Goal: Transaction & Acquisition: Book appointment/travel/reservation

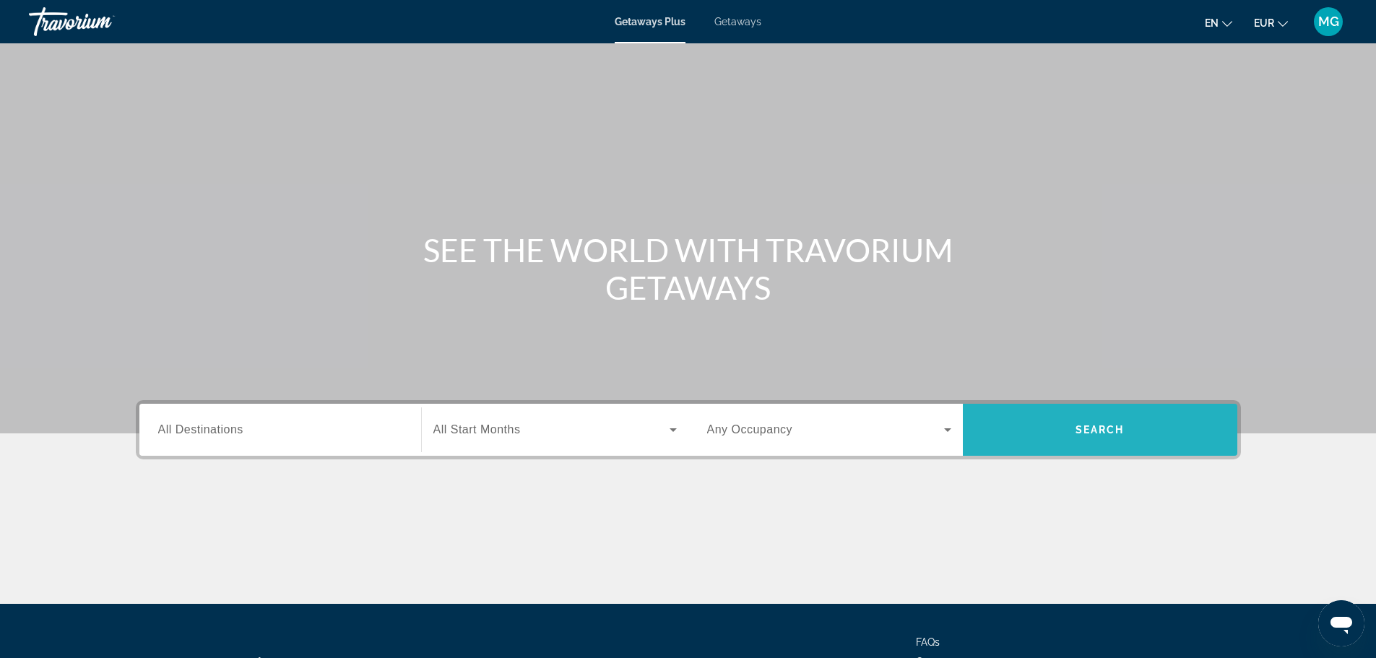
click at [1084, 412] on span "Search" at bounding box center [1100, 430] width 275 height 52
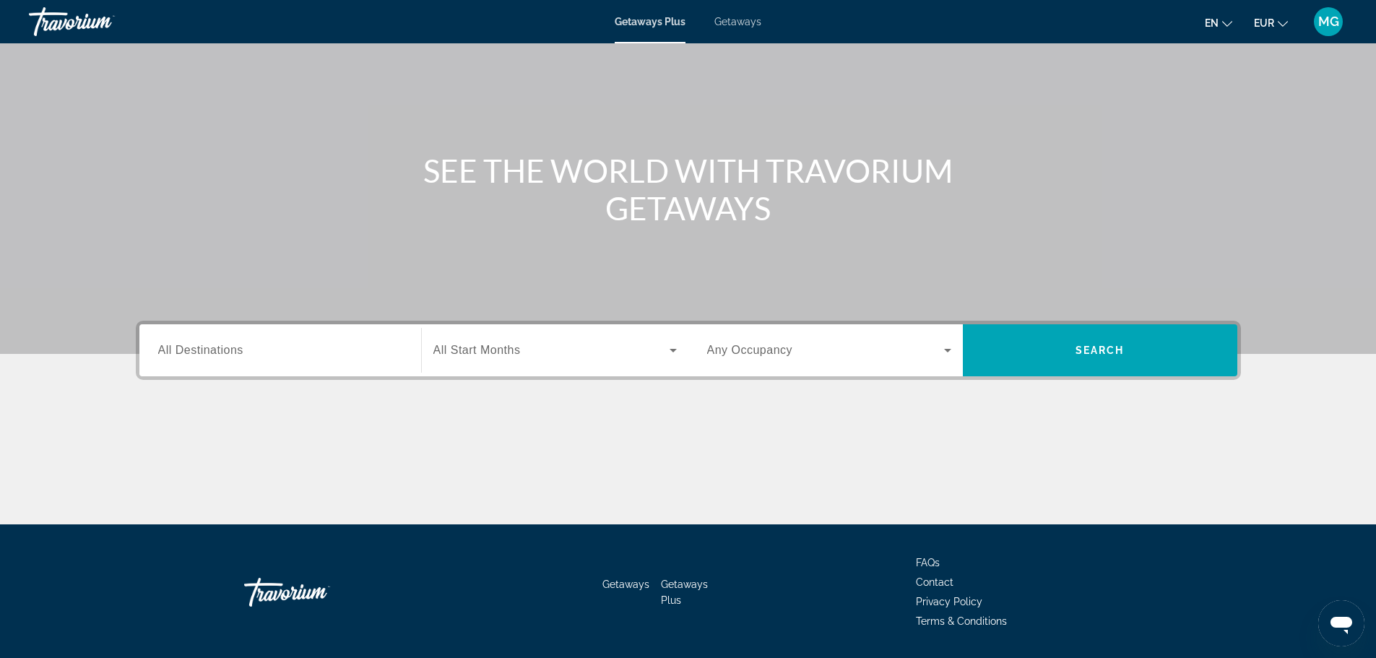
scroll to position [123, 0]
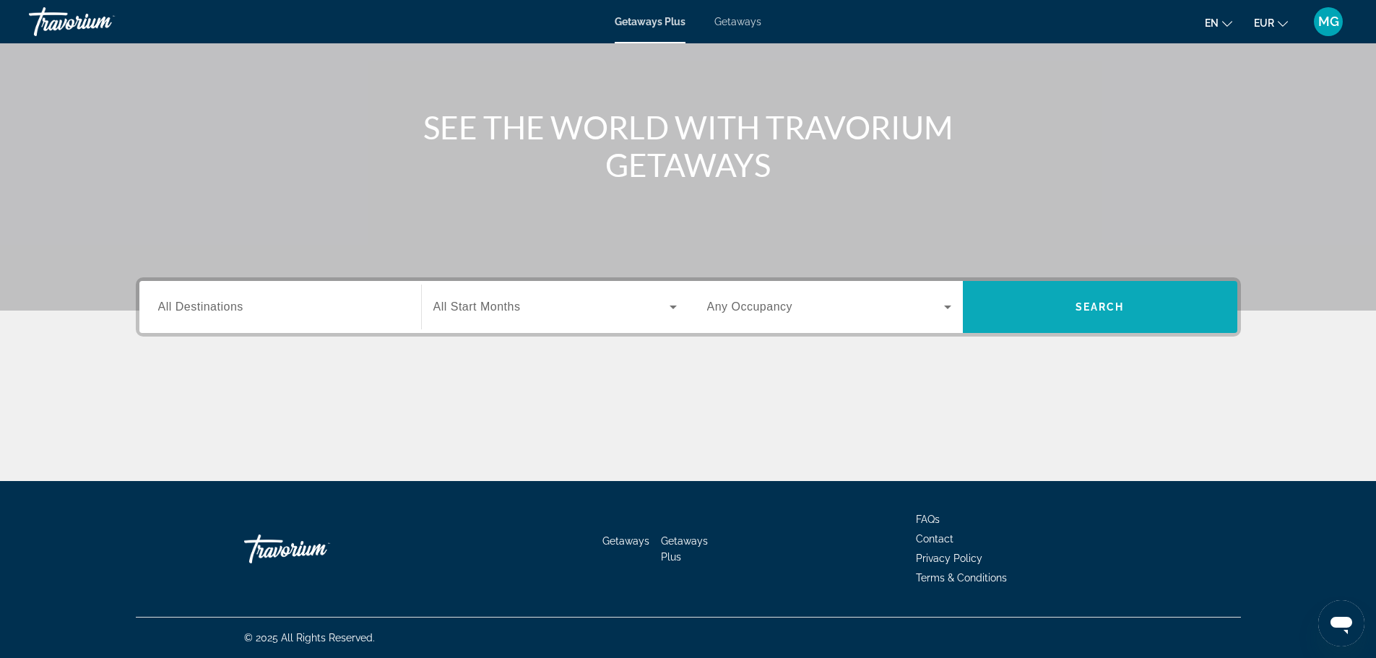
click at [1203, 292] on span "Search" at bounding box center [1100, 307] width 275 height 35
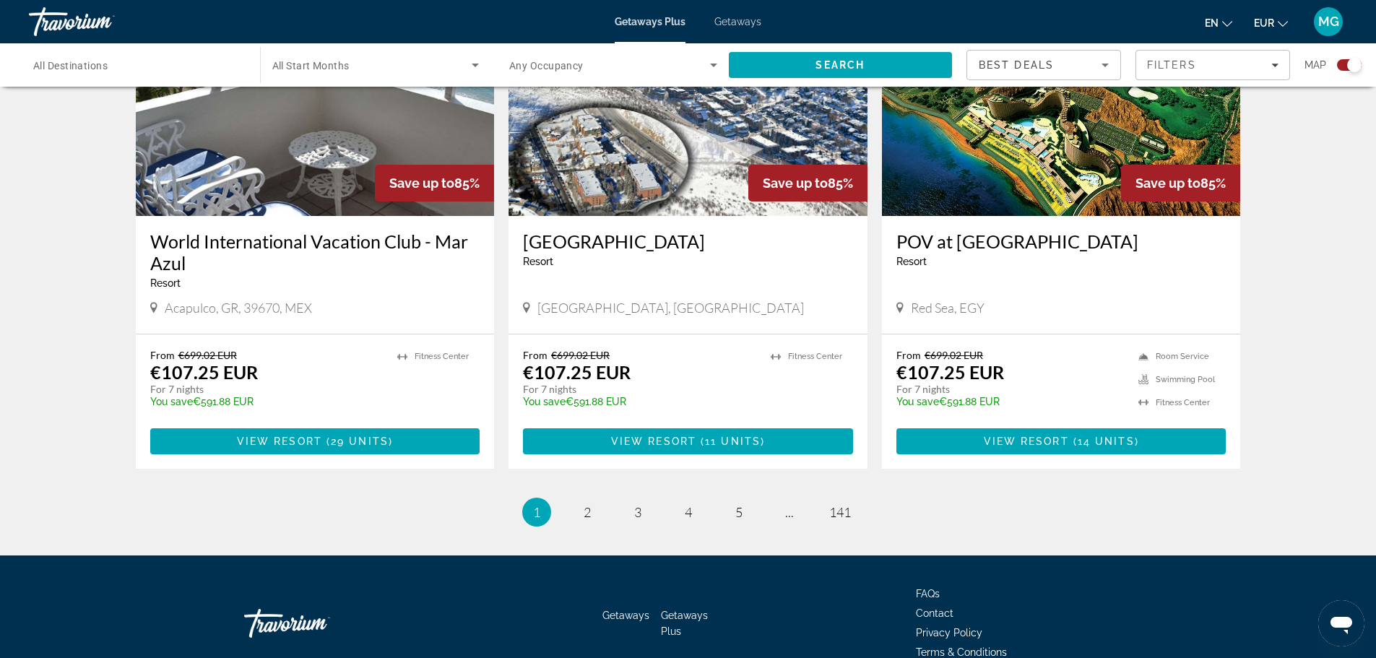
scroll to position [2170, 0]
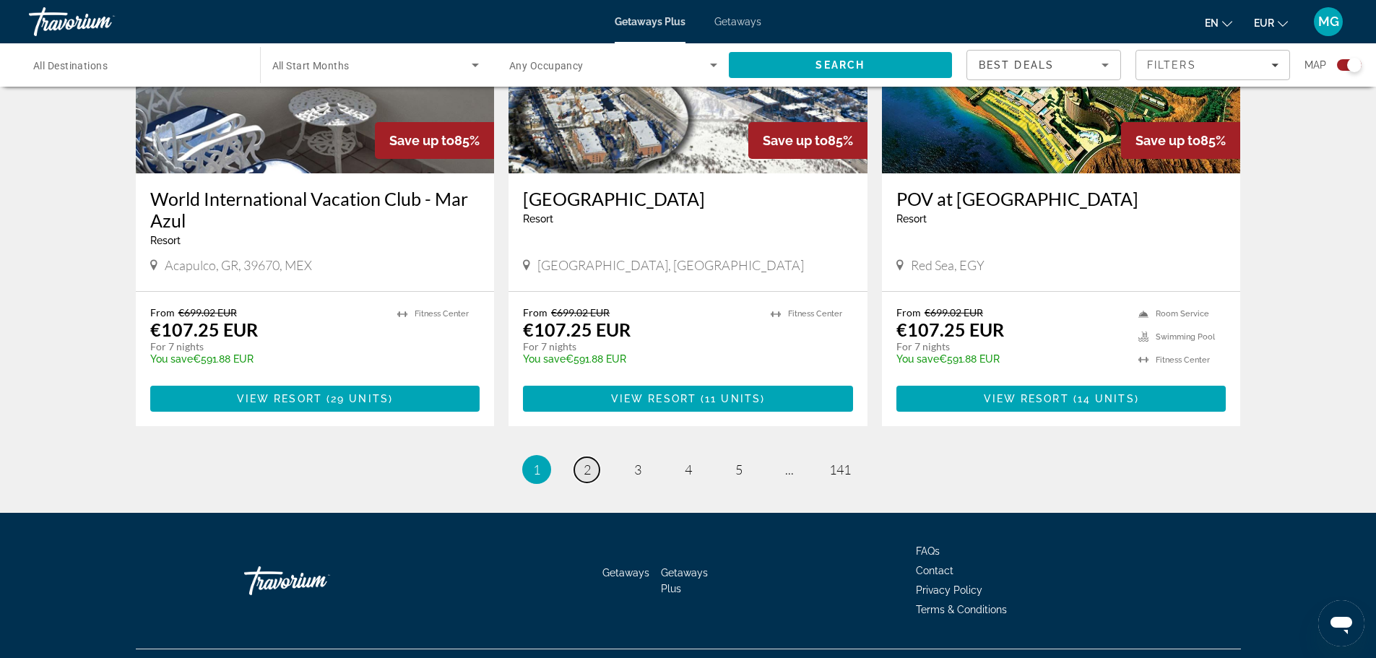
click at [584, 462] on span "2" at bounding box center [587, 470] width 7 height 16
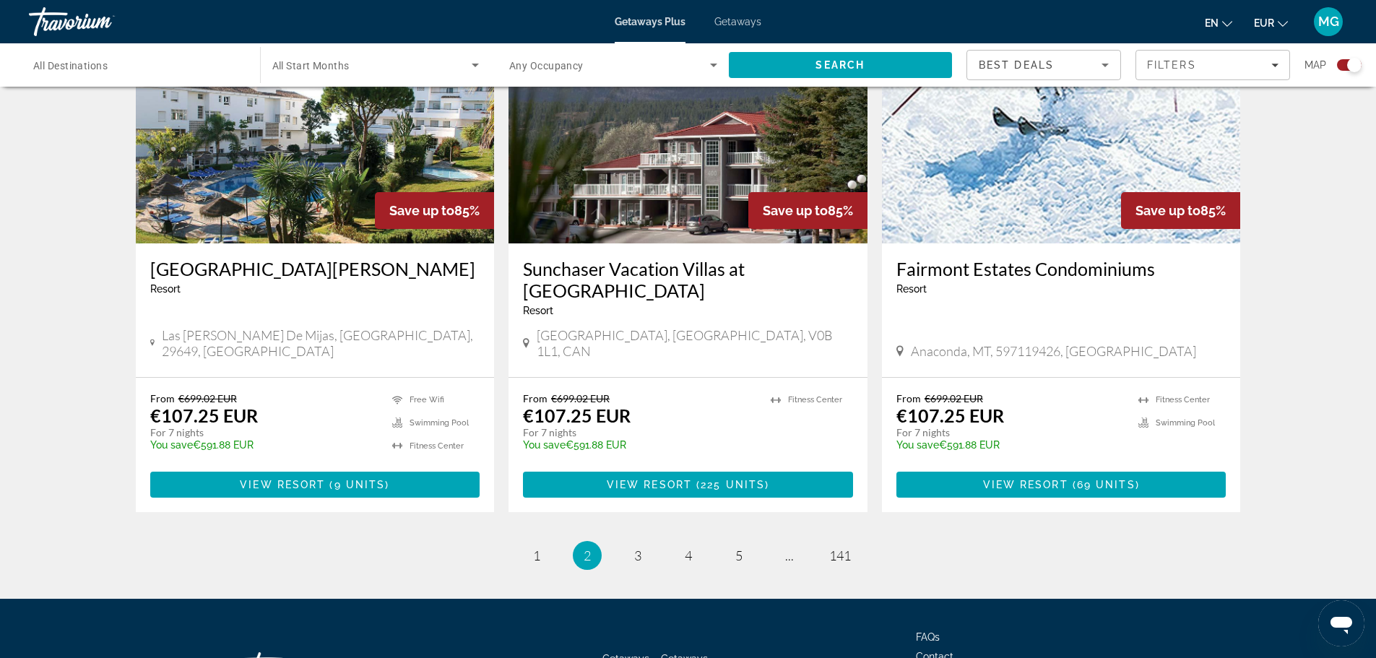
scroll to position [2148, 0]
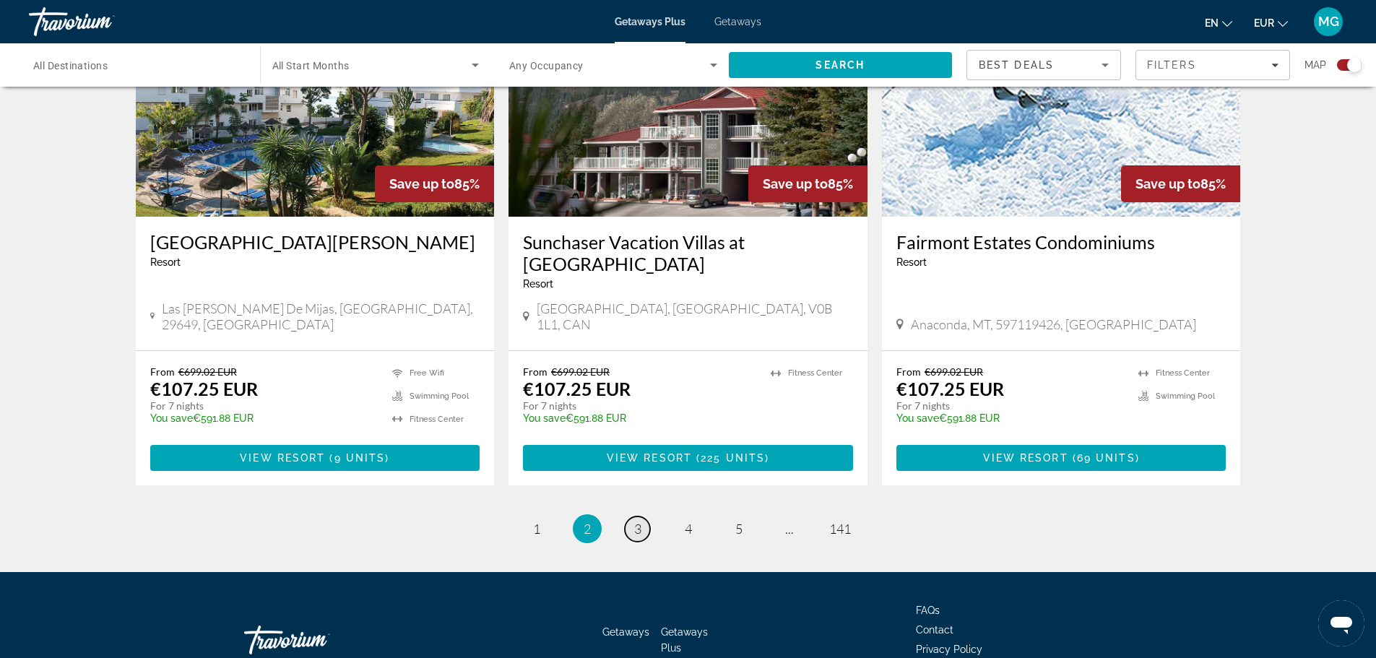
click at [637, 517] on link "page 3" at bounding box center [637, 529] width 25 height 25
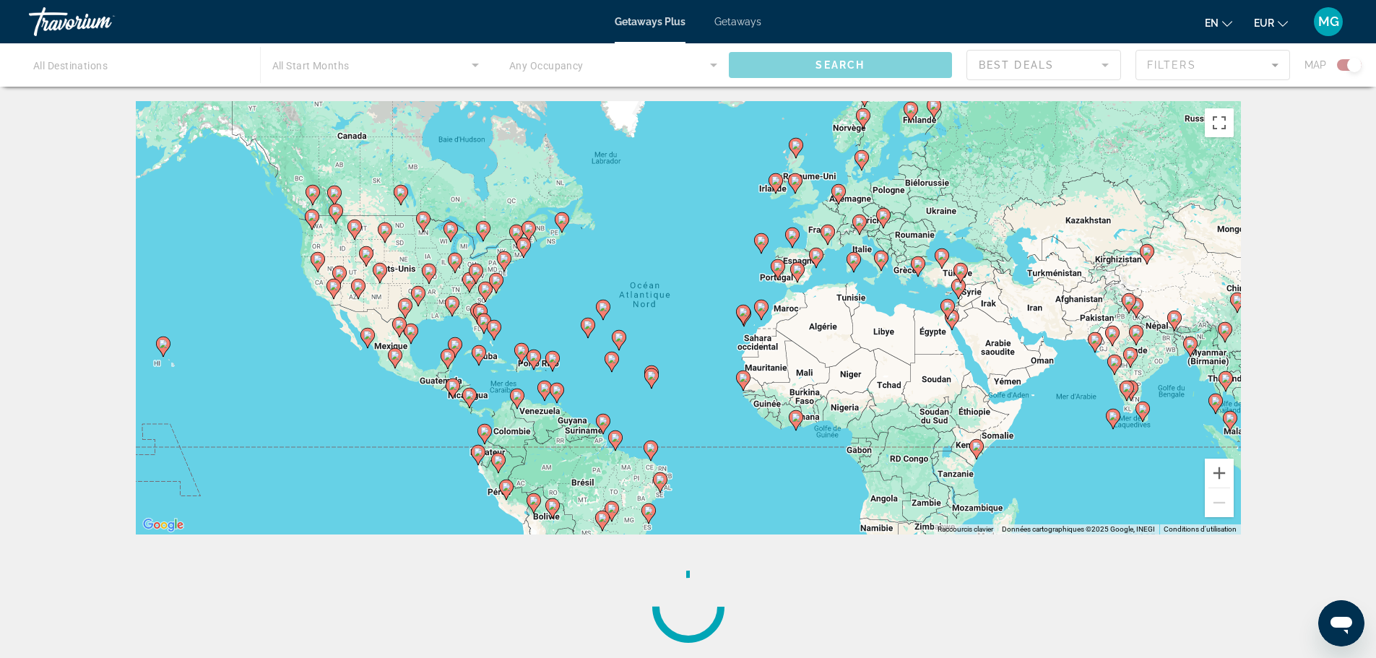
click at [735, 18] on span "Getaways" at bounding box center [737, 22] width 47 height 12
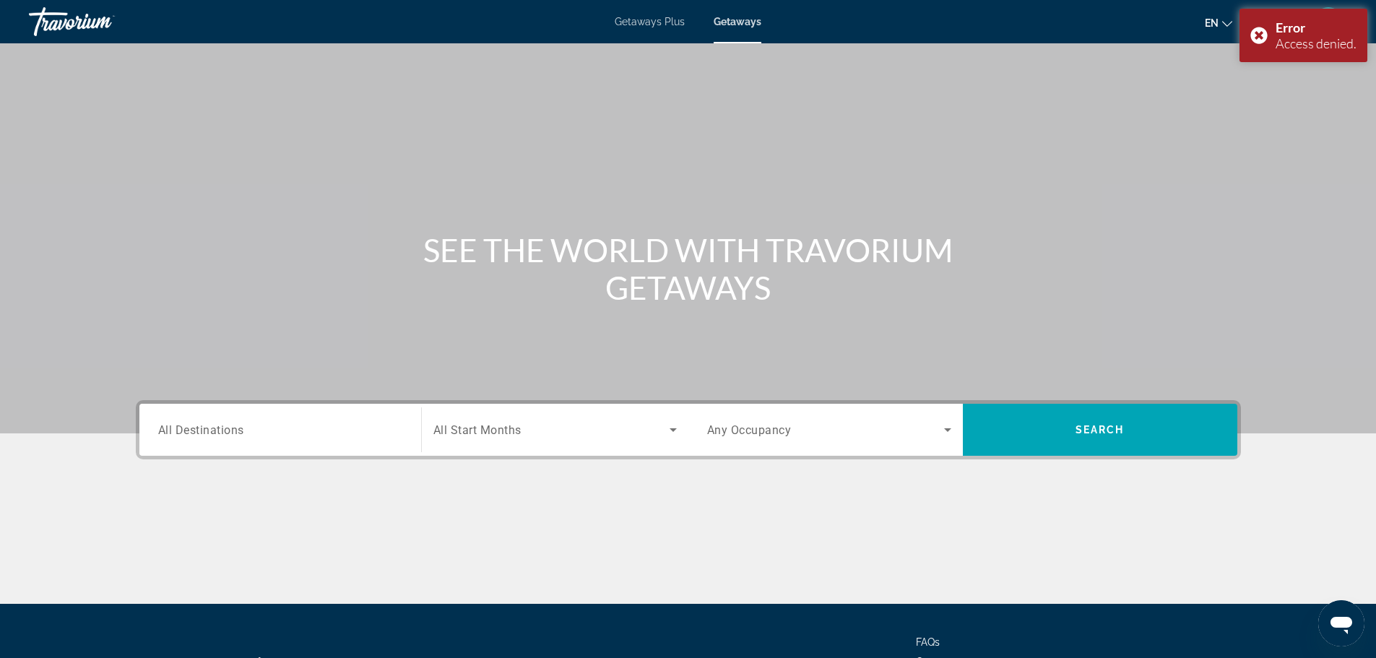
scroll to position [123, 0]
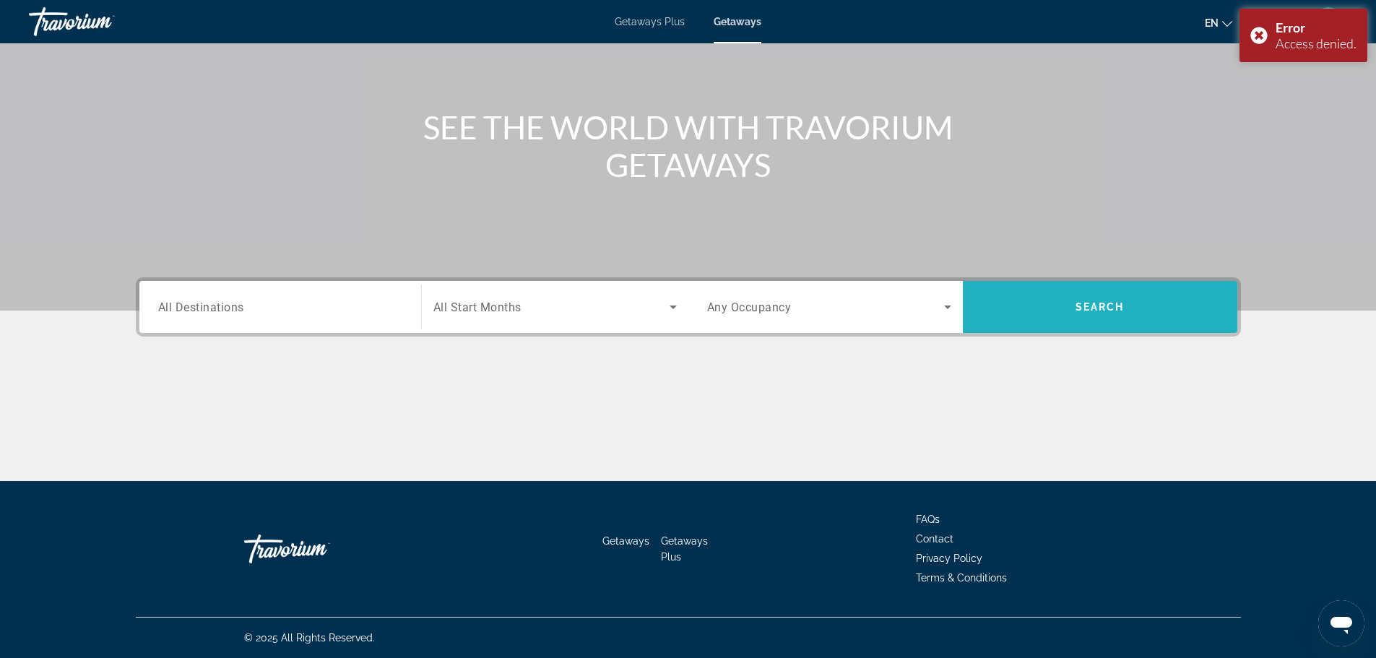
click at [1098, 323] on span "Search" at bounding box center [1100, 307] width 275 height 35
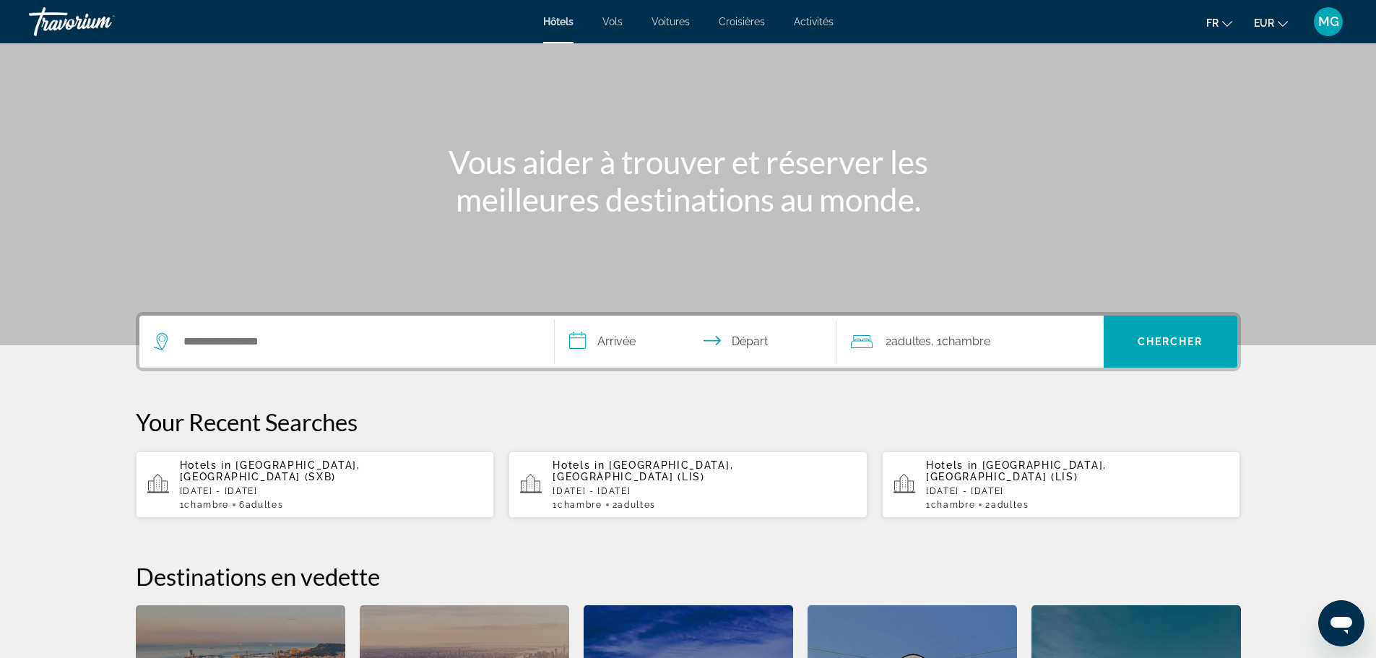
scroll to position [58, 0]
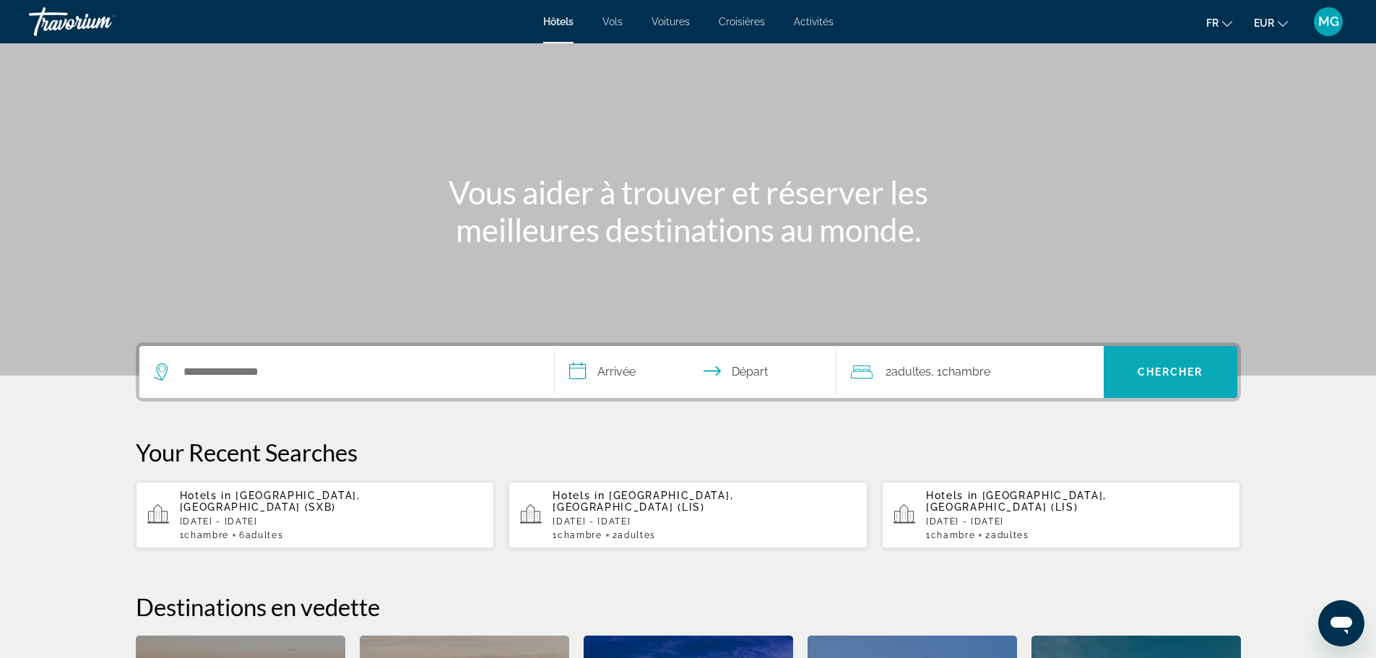
click at [1137, 361] on span "Search" at bounding box center [1171, 372] width 134 height 35
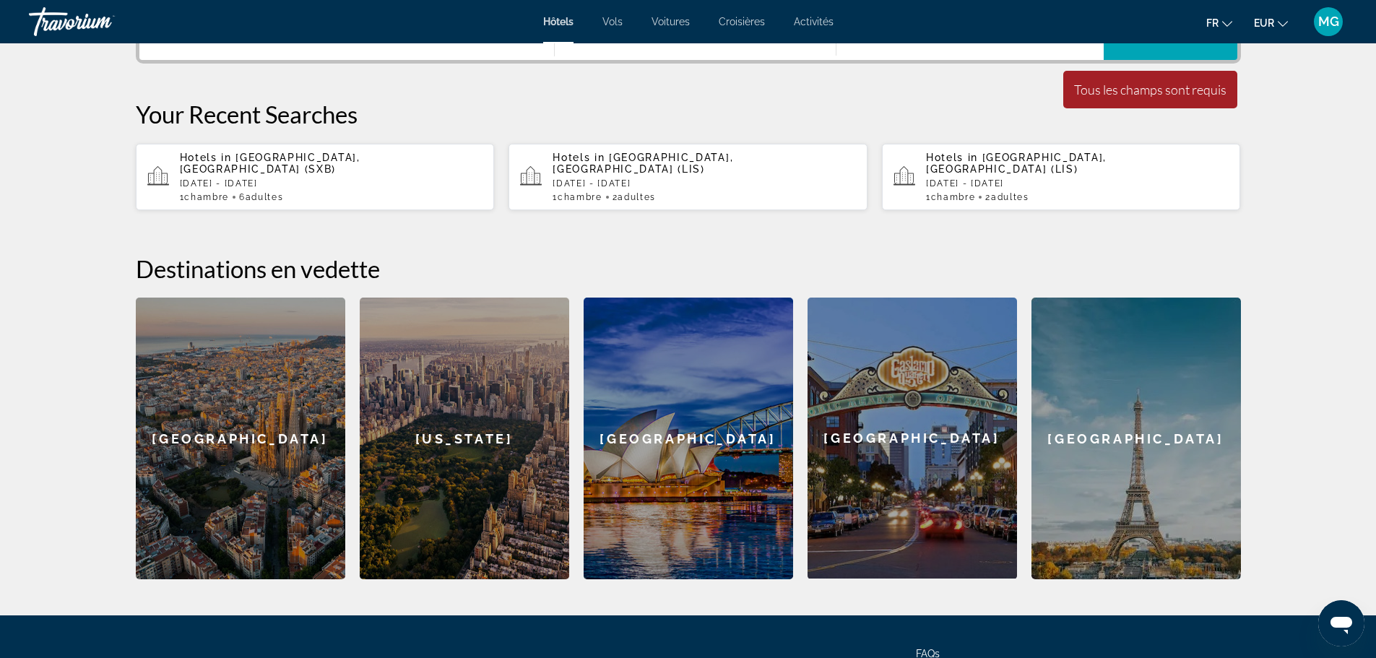
scroll to position [397, 0]
click at [1229, 399] on div "Paris" at bounding box center [1136, 438] width 209 height 282
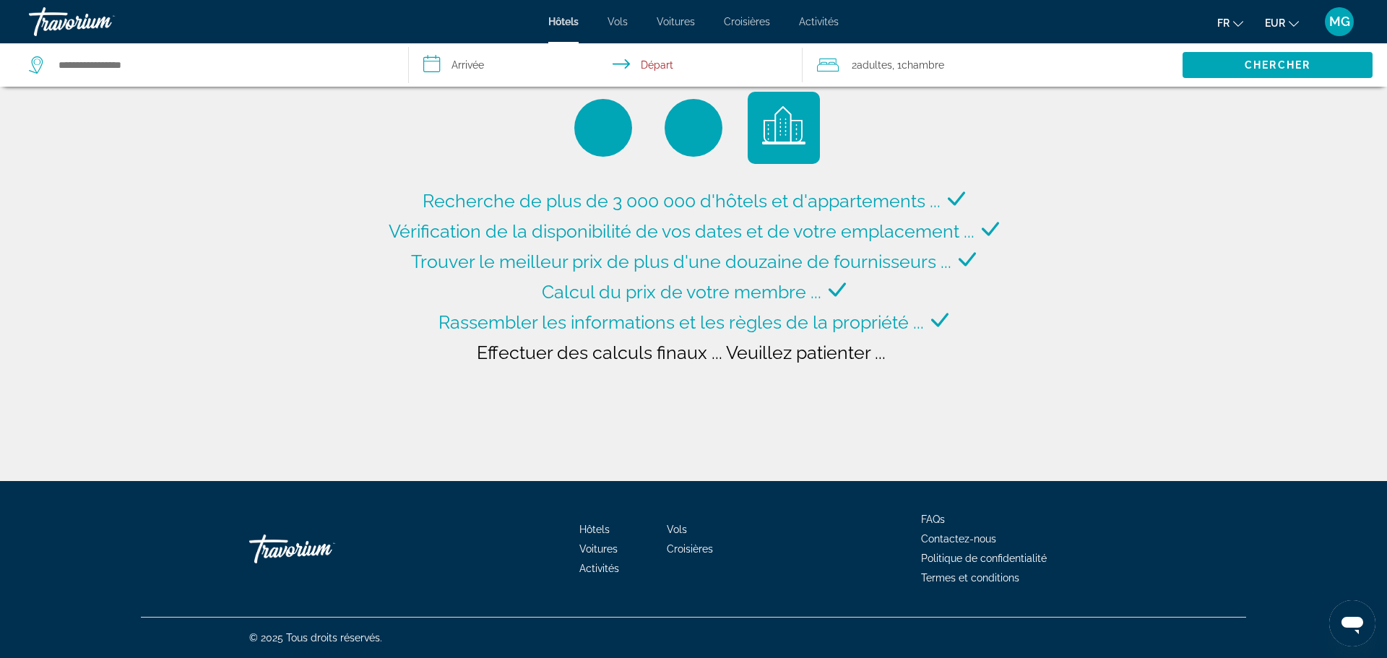
type input "**********"
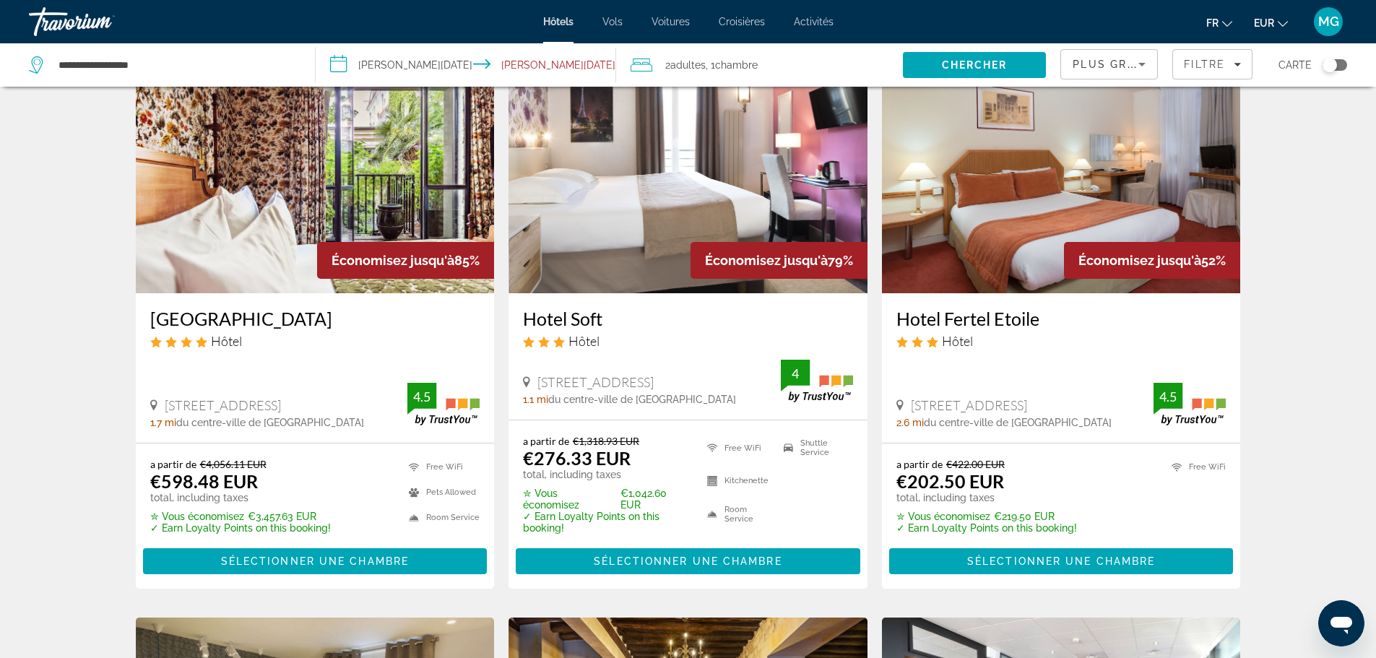
scroll to position [77, 0]
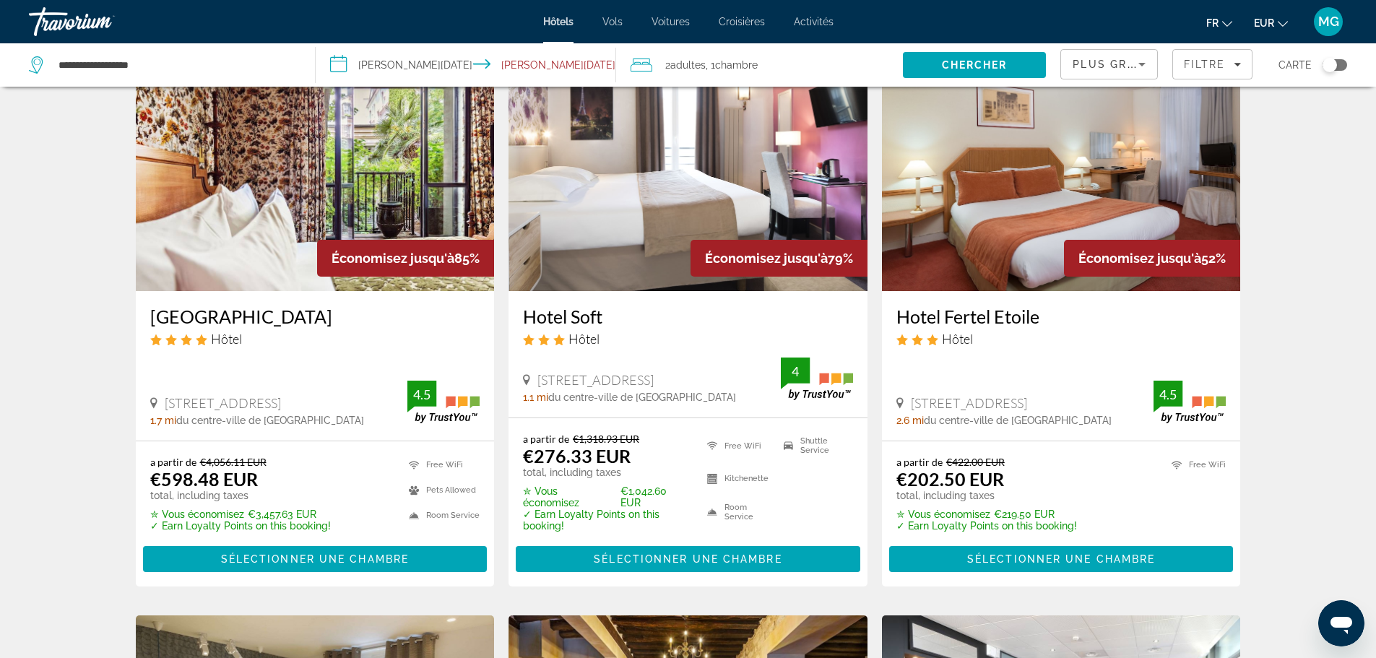
click at [410, 60] on input "**********" at bounding box center [469, 67] width 307 height 48
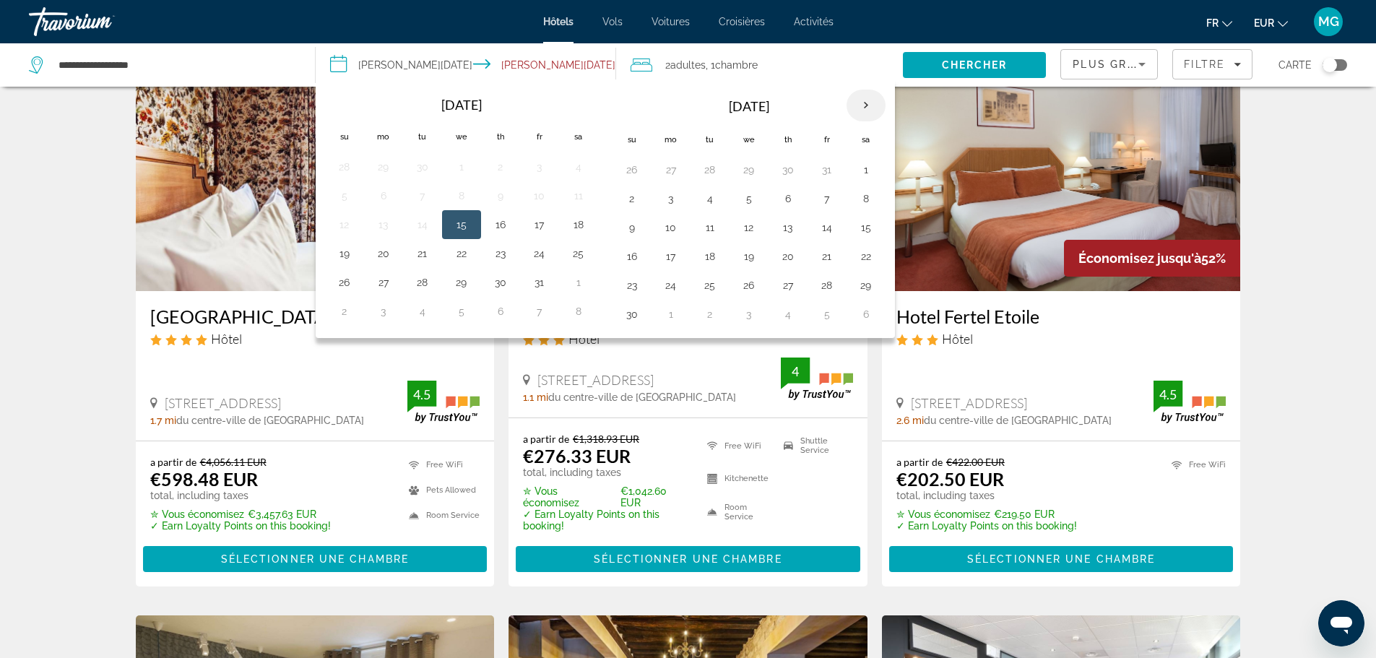
click at [850, 103] on th "Next month" at bounding box center [866, 106] width 39 height 32
click at [787, 232] on button "15" at bounding box center [788, 227] width 23 height 20
click at [870, 231] on button "17" at bounding box center [866, 227] width 23 height 20
type input "**********"
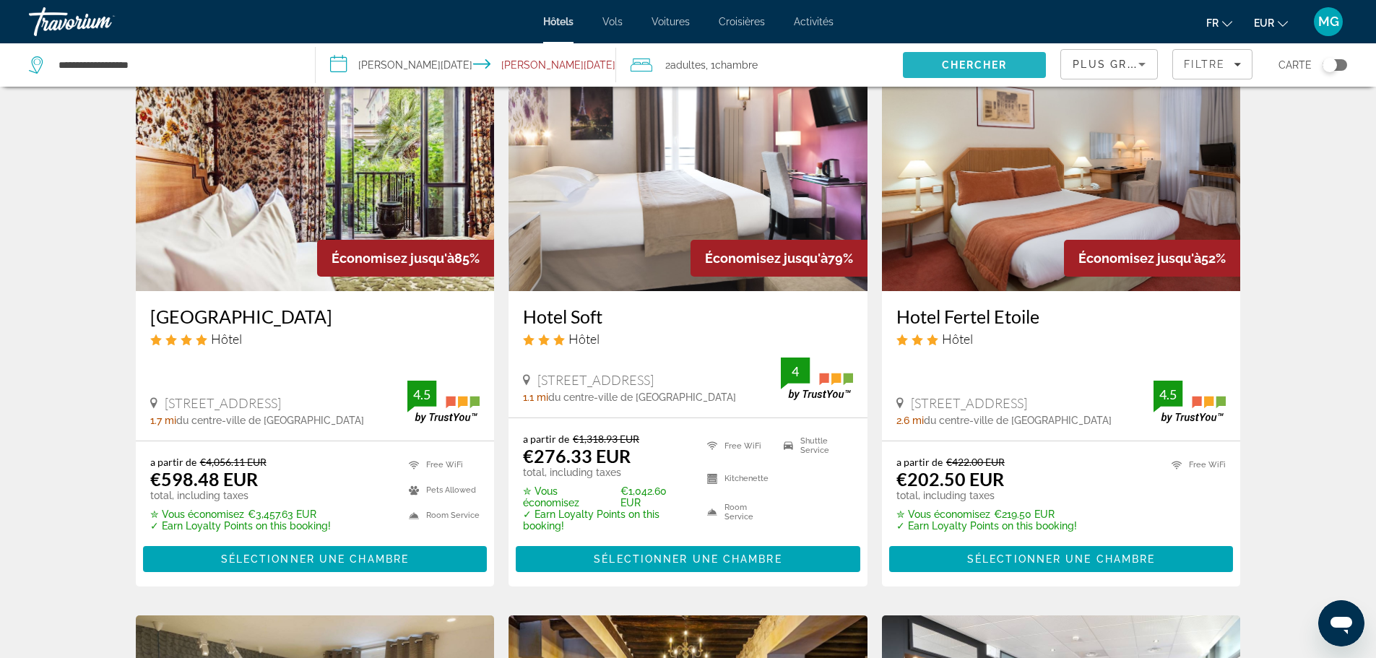
click at [959, 66] on span "Chercher" at bounding box center [975, 65] width 66 height 12
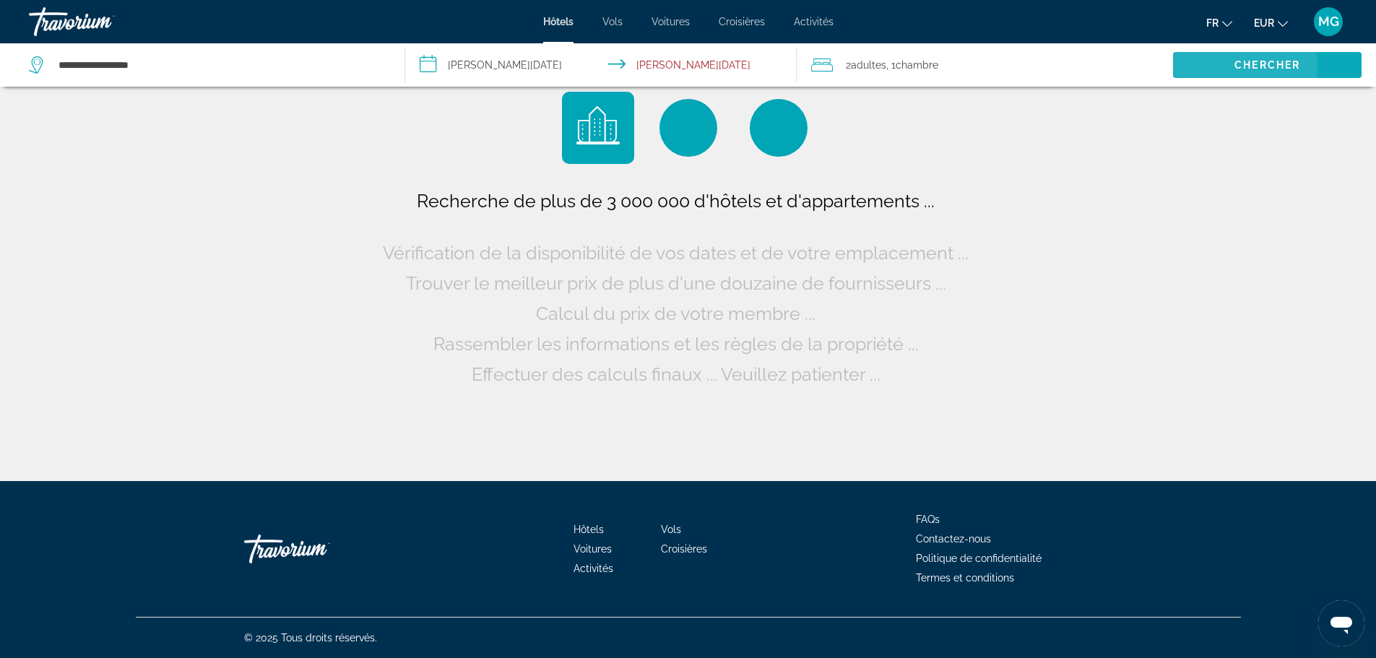
scroll to position [0, 0]
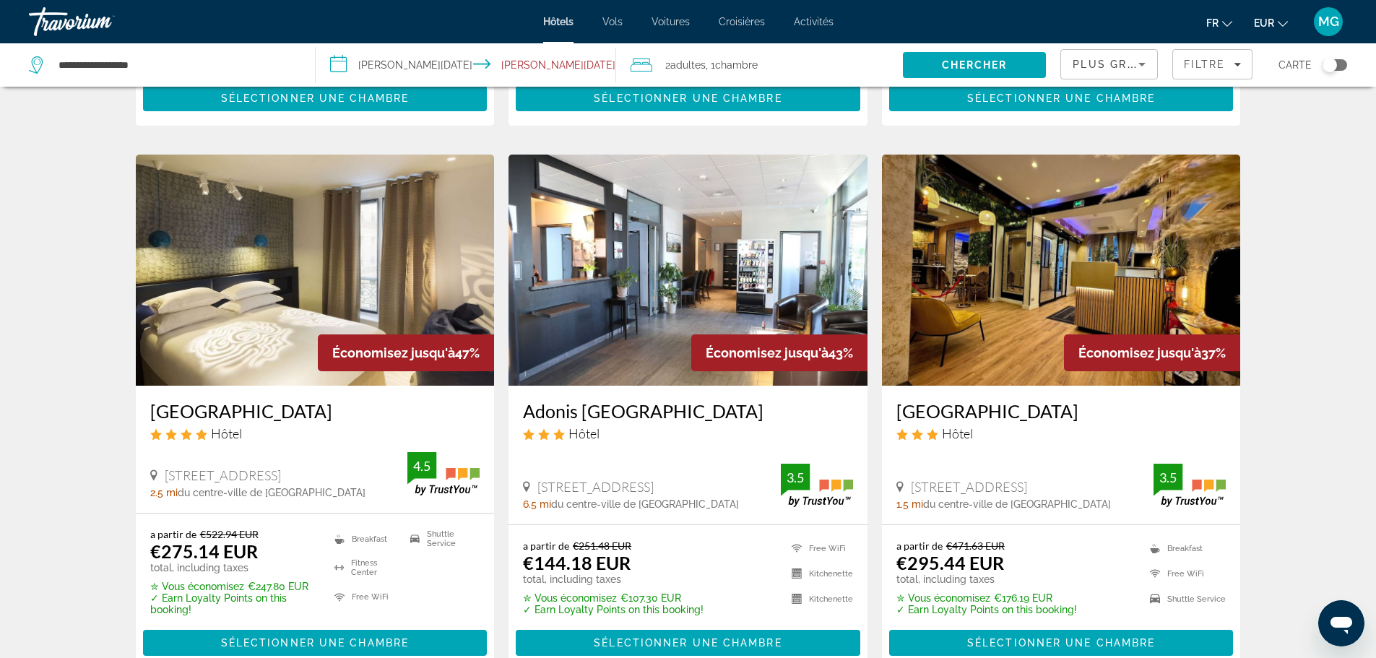
scroll to position [526, 0]
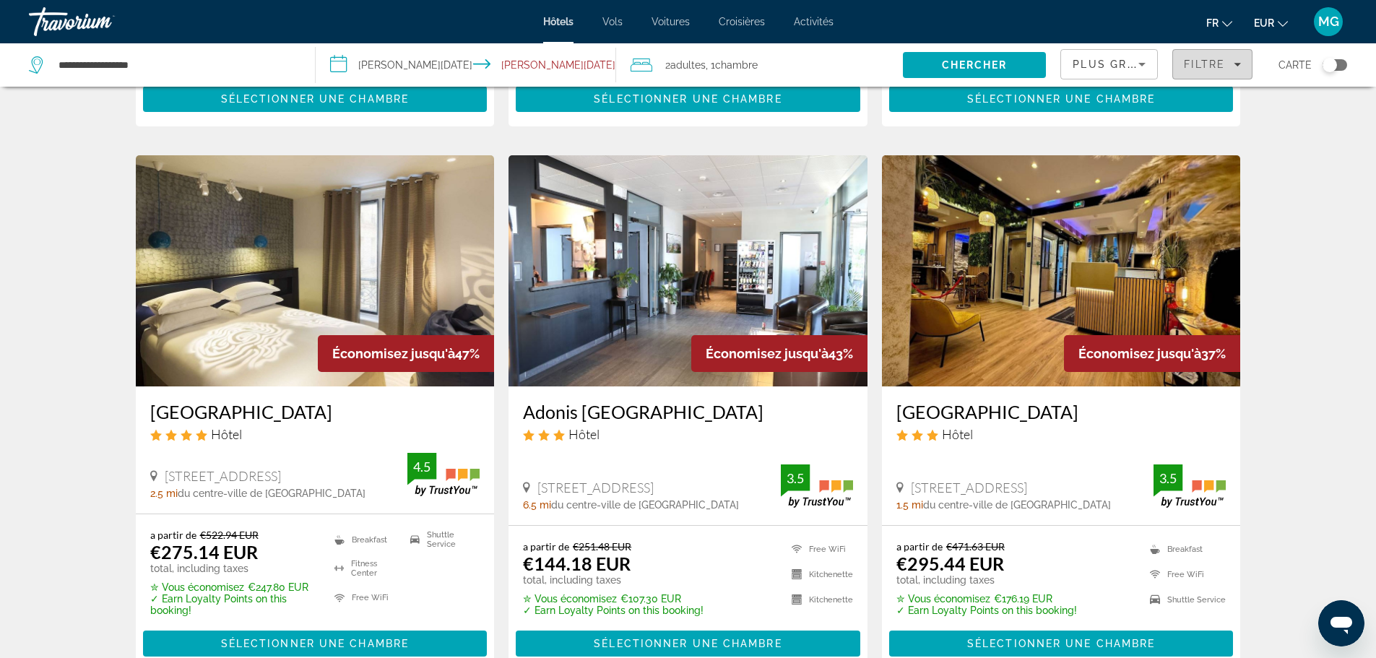
click at [1224, 73] on span "Filters" at bounding box center [1212, 64] width 79 height 35
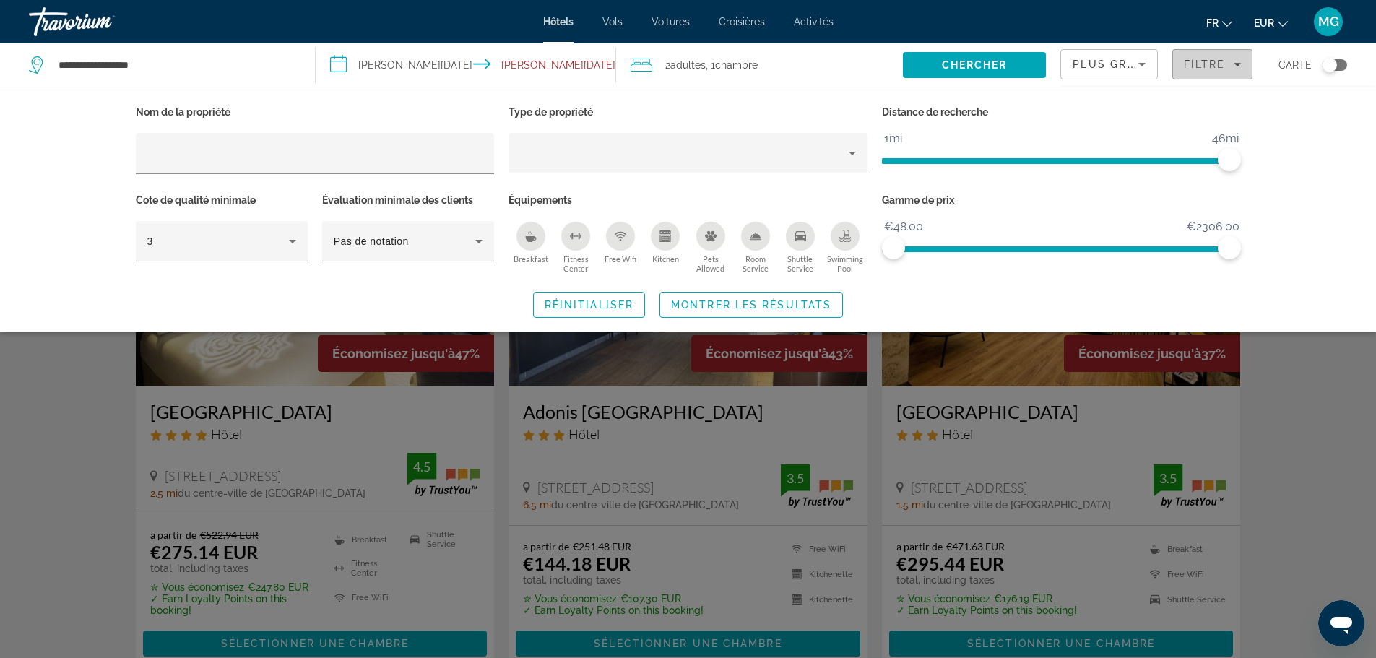
click at [1192, 59] on span "Filtre" at bounding box center [1204, 65] width 41 height 12
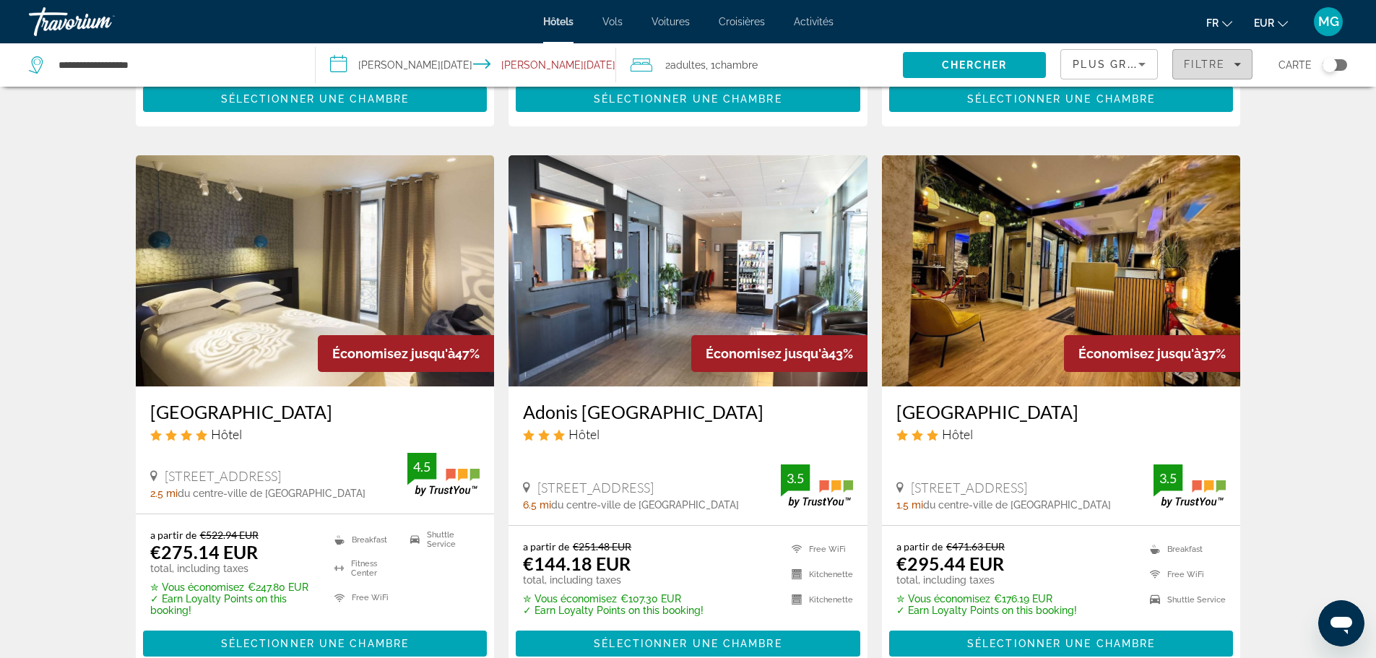
click at [1192, 59] on span "Filtre" at bounding box center [1204, 65] width 41 height 12
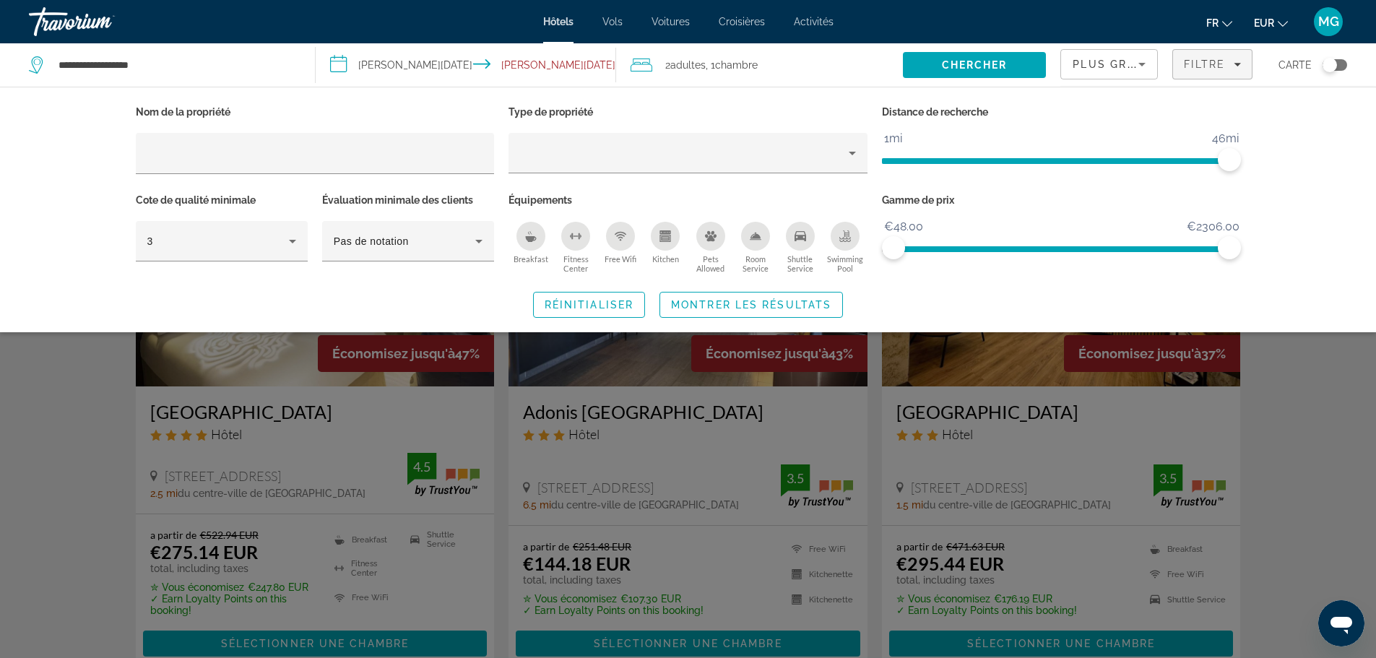
click at [1295, 402] on div "Search widget" at bounding box center [688, 437] width 1376 height 441
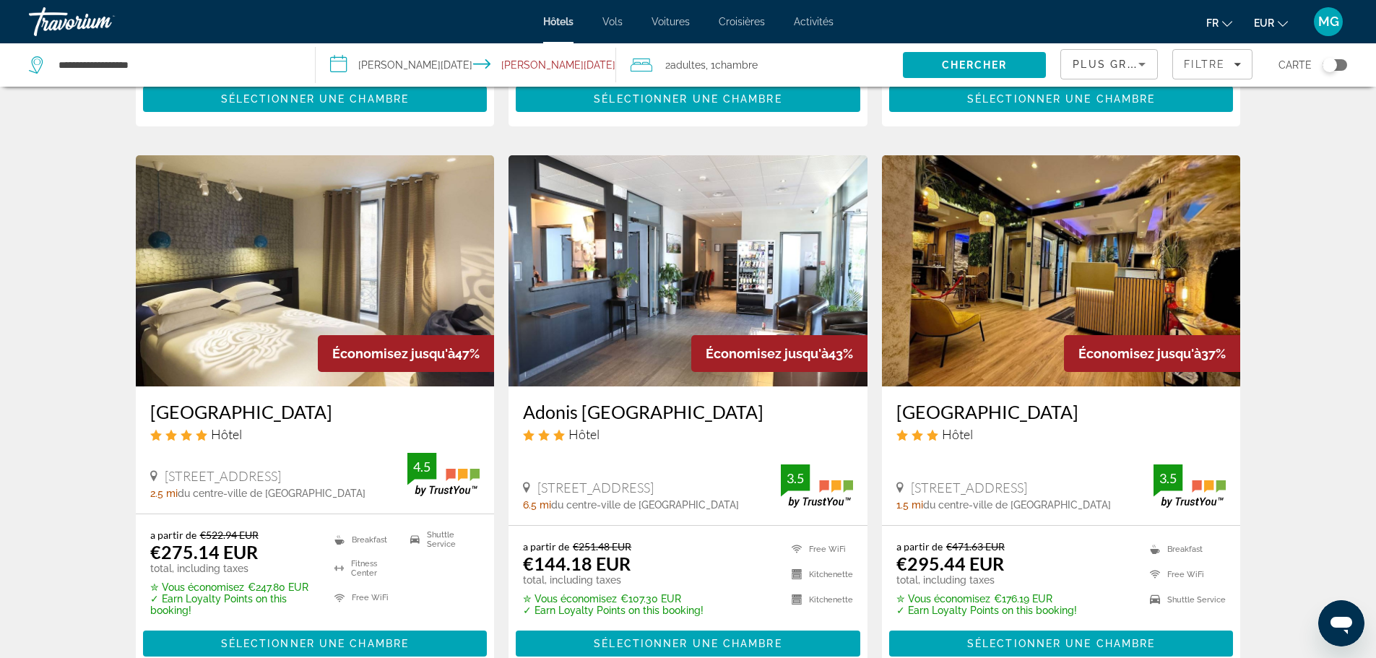
click at [1103, 56] on div "Plus grandes économies" at bounding box center [1106, 64] width 66 height 17
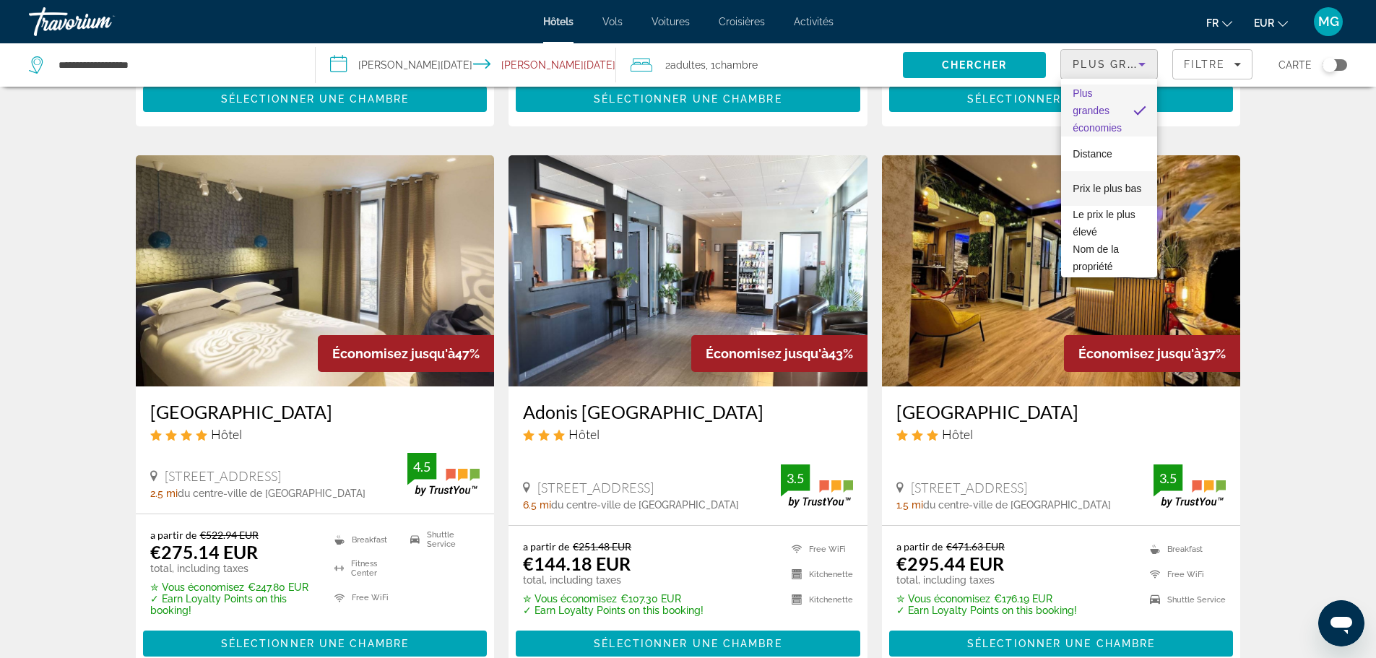
click at [1112, 185] on span "Prix le plus bas" at bounding box center [1107, 189] width 69 height 12
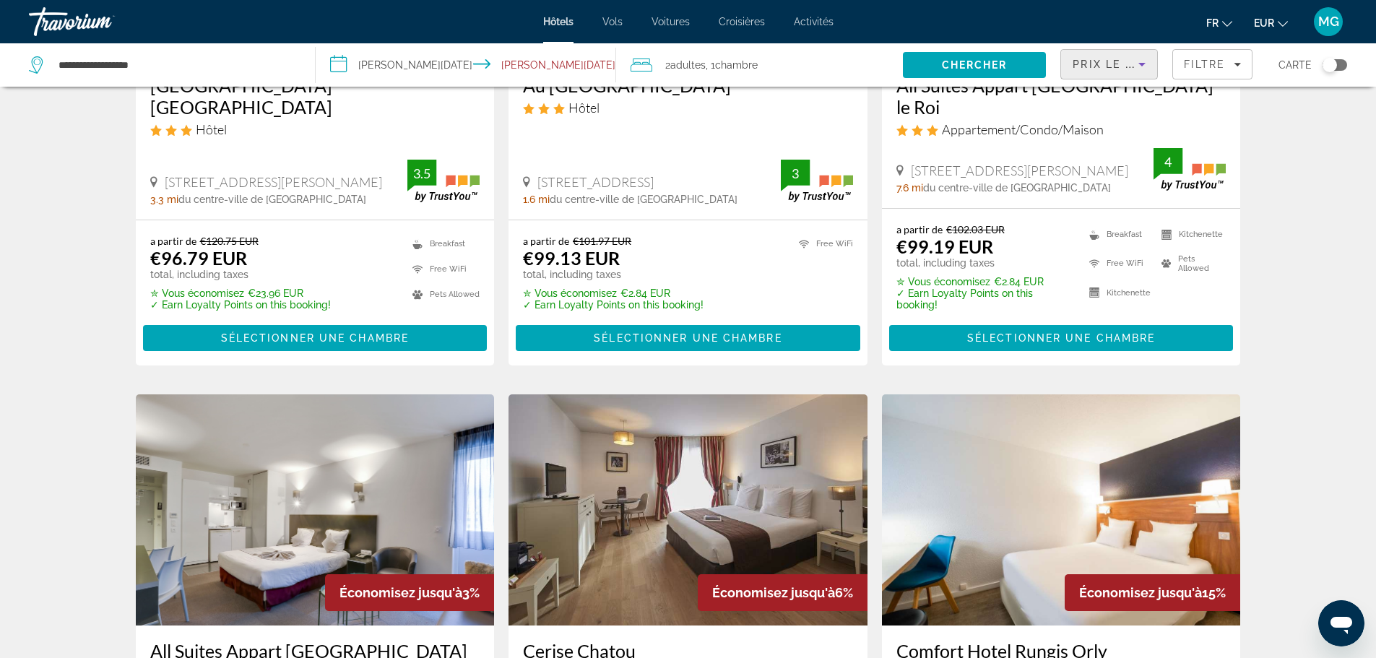
scroll to position [294, 0]
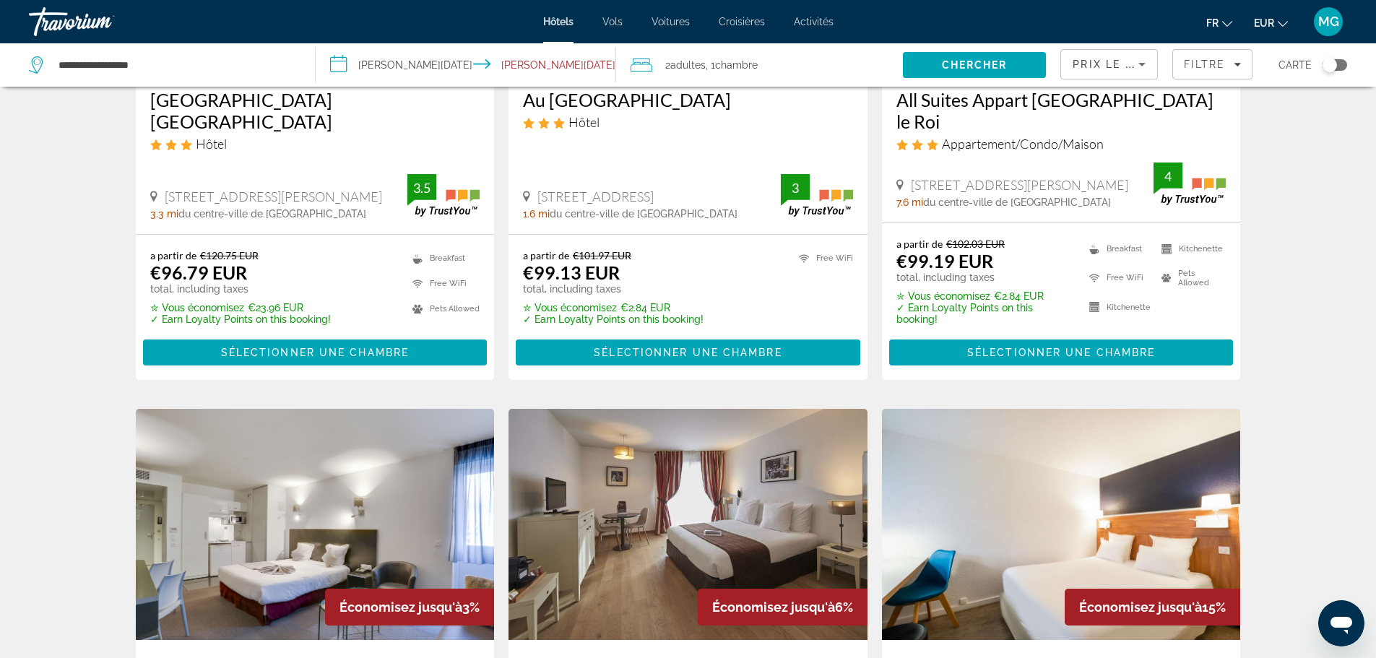
click at [1110, 55] on div "Prix le plus bas" at bounding box center [1109, 70] width 73 height 40
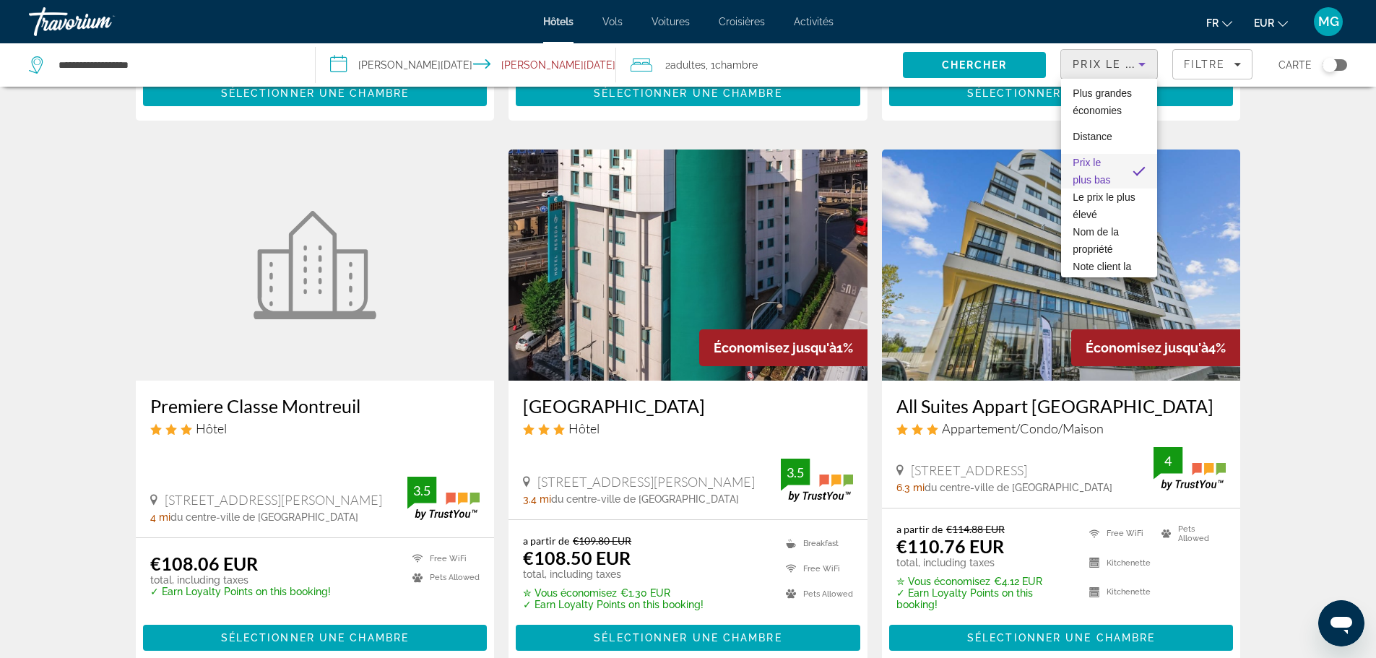
scroll to position [1761, 0]
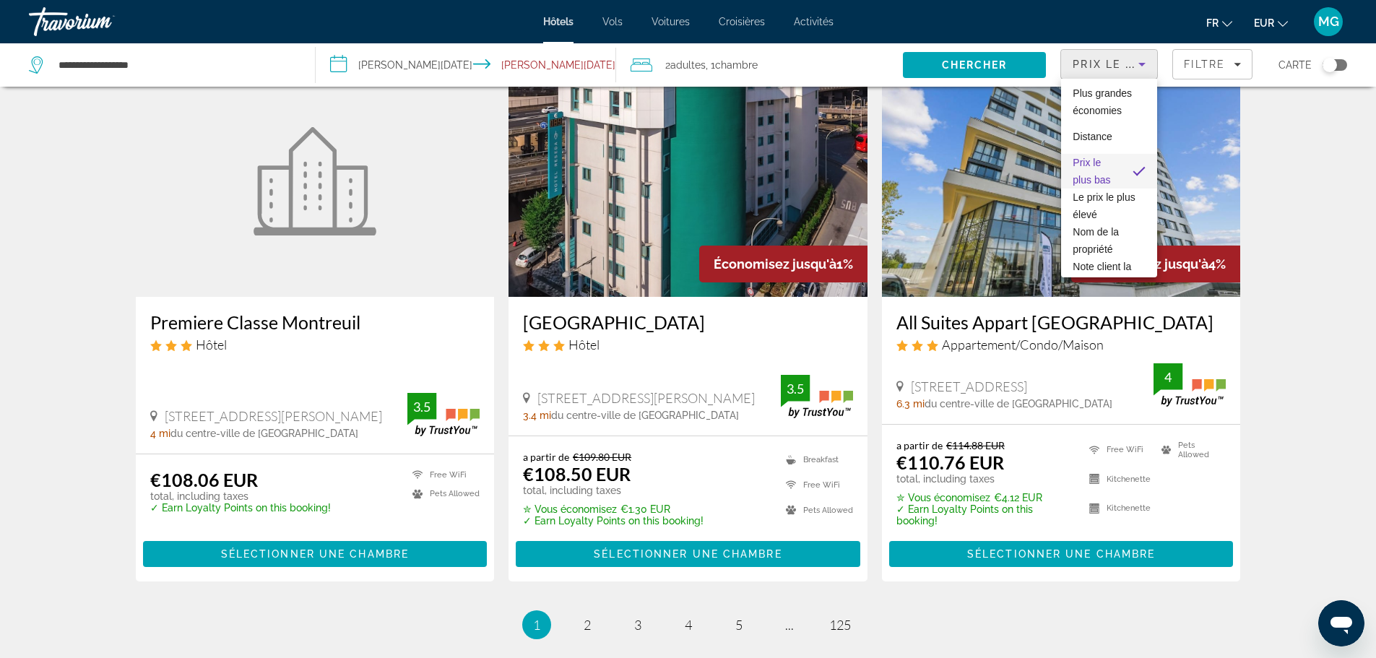
click at [1289, 193] on div at bounding box center [688, 329] width 1376 height 658
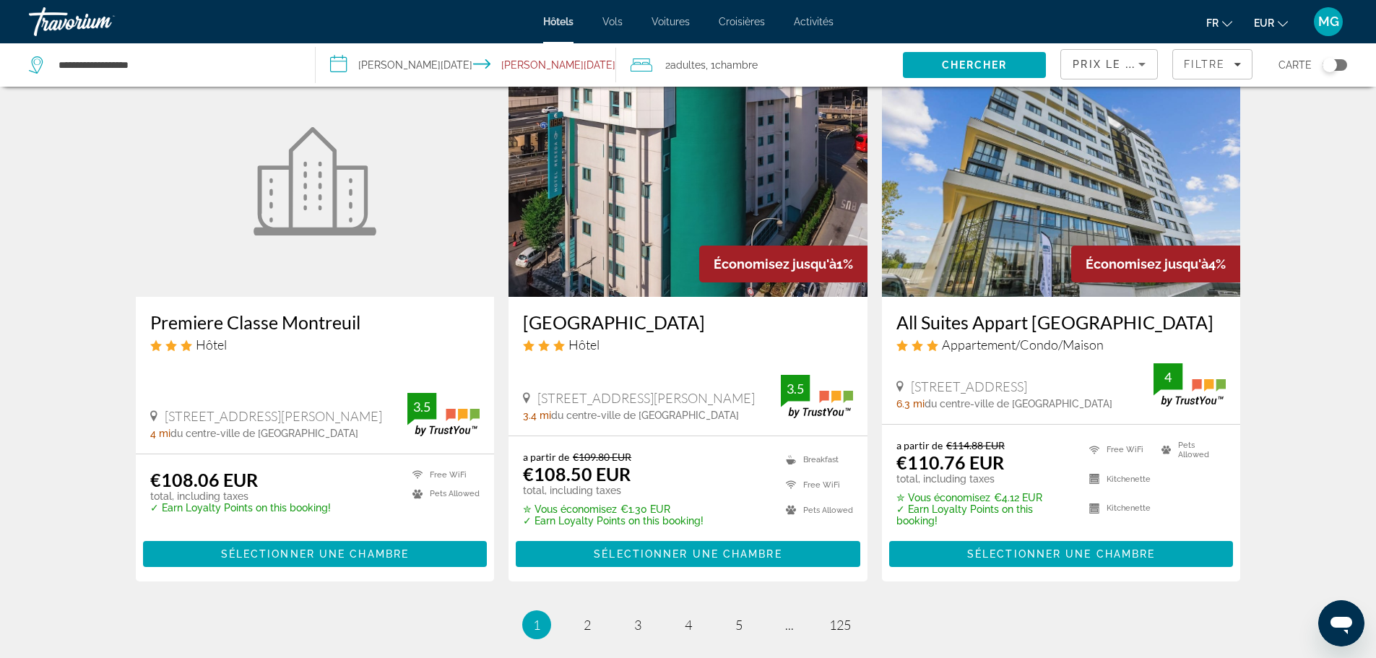
click at [1128, 54] on div "Prix le plus bas" at bounding box center [1109, 70] width 73 height 40
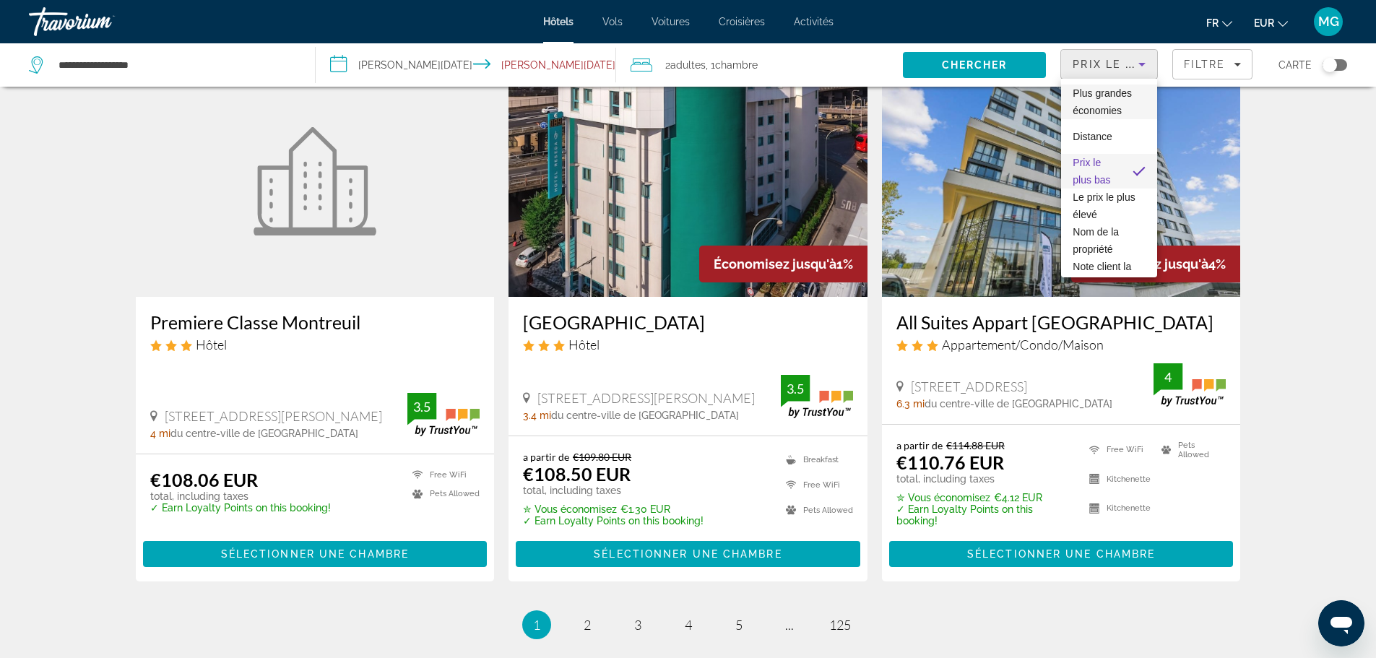
click at [1106, 105] on span "Plus grandes économies" at bounding box center [1102, 101] width 59 height 29
